Goal: Task Accomplishment & Management: Manage account settings

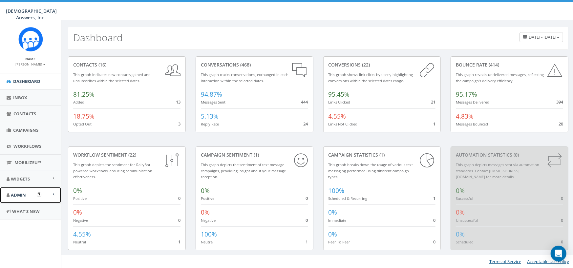
click at [17, 194] on span "Admin" at bounding box center [18, 195] width 15 height 6
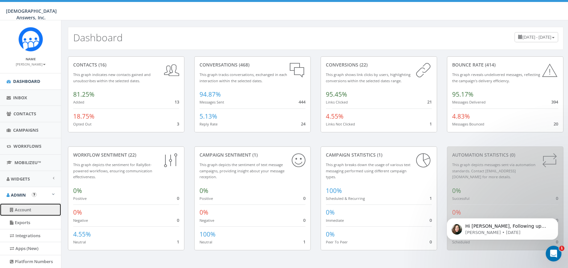
click at [26, 208] on link "Account" at bounding box center [30, 210] width 61 height 13
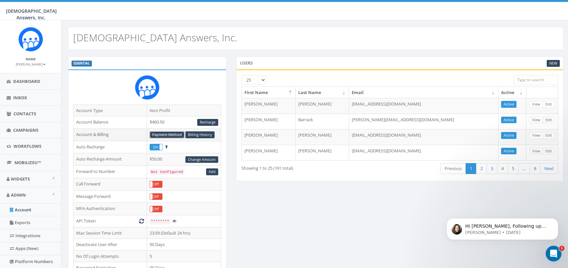
click at [174, 135] on link "Payment Method" at bounding box center [167, 135] width 35 height 7
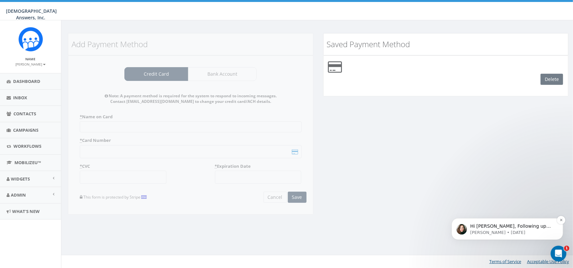
click at [511, 227] on span "Hi [PERSON_NAME], Following up again to see if I can still help." at bounding box center [510, 229] width 81 height 12
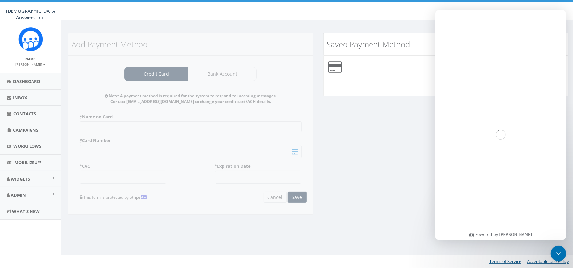
scroll to position [7, 0]
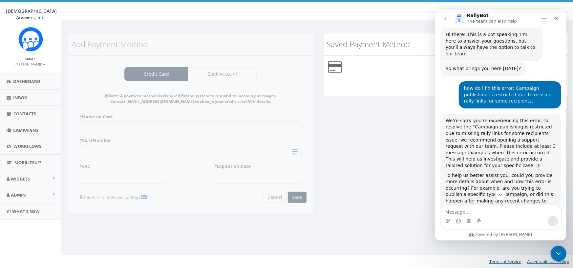
click at [387, 200] on div "Add Payment Method Credit Card Bank Account Note: A payment method is required …" at bounding box center [318, 128] width 510 height 190
click at [558, 18] on icon "Close" at bounding box center [555, 18] width 5 height 5
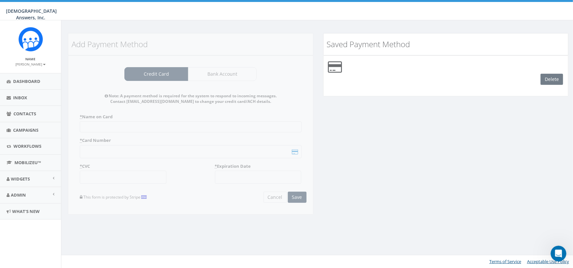
scroll to position [413, 0]
drag, startPoint x: 170, startPoint y: 75, endPoint x: 219, endPoint y: 73, distance: 48.6
click at [171, 73] on div "Add Payment Method Credit Card Bank Account Note: A payment method is required …" at bounding box center [190, 128] width 255 height 190
click at [208, 65] on div "Add Payment Method Credit Card Bank Account Note: A payment method is required …" at bounding box center [190, 128] width 255 height 190
click at [161, 186] on div "Add Payment Method Credit Card Bank Account Note: A payment method is required …" at bounding box center [190, 128] width 255 height 190
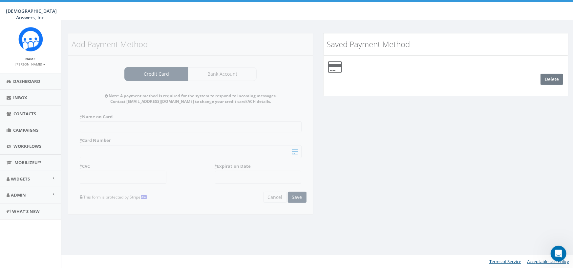
click at [554, 79] on div "Delete" at bounding box center [554, 79] width 28 height 11
click at [170, 196] on div "Add Payment Method Credit Card Bank Account Note: A payment method is required …" at bounding box center [190, 128] width 255 height 190
drag, startPoint x: 550, startPoint y: 77, endPoint x: 439, endPoint y: 81, distance: 111.3
click at [550, 77] on div "Delete" at bounding box center [554, 79] width 28 height 11
click at [343, 70] on div at bounding box center [446, 67] width 255 height 13
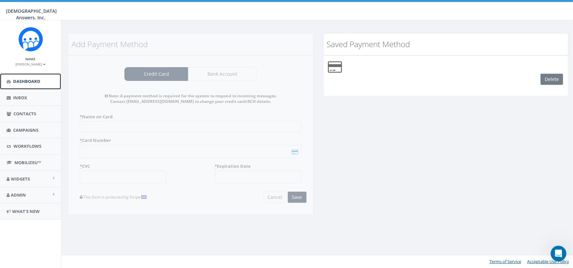
click at [19, 79] on span "Dashboard" at bounding box center [26, 81] width 27 height 6
